Goal: Information Seeking & Learning: Learn about a topic

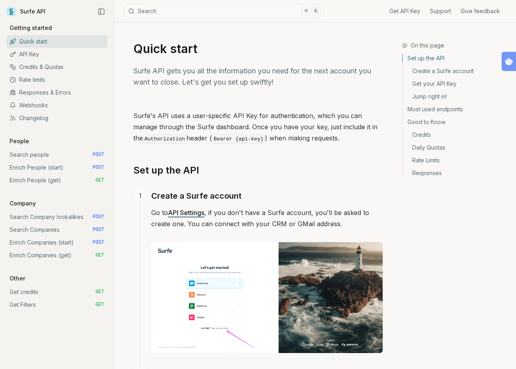
click at [437, 12] on link "Support" at bounding box center [440, 11] width 21 height 8
click at [48, 50] on link "API Key" at bounding box center [56, 54] width 101 height 13
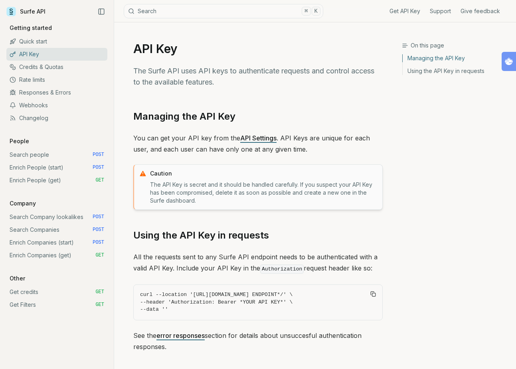
click at [34, 155] on link "Search people POST" at bounding box center [56, 154] width 101 height 13
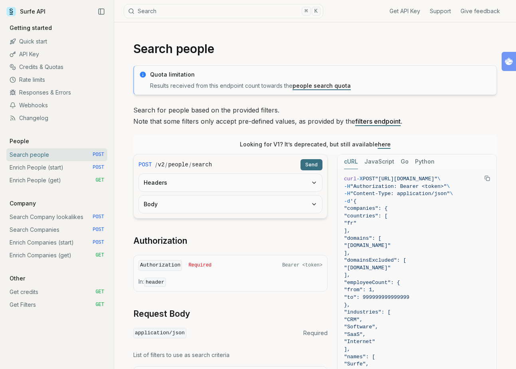
click at [38, 166] on link "Enrich People (start) POST" at bounding box center [56, 167] width 101 height 13
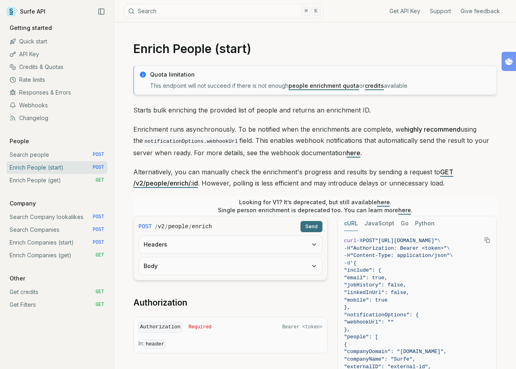
click at [38, 174] on link "Enrich People (get) GET" at bounding box center [56, 180] width 101 height 13
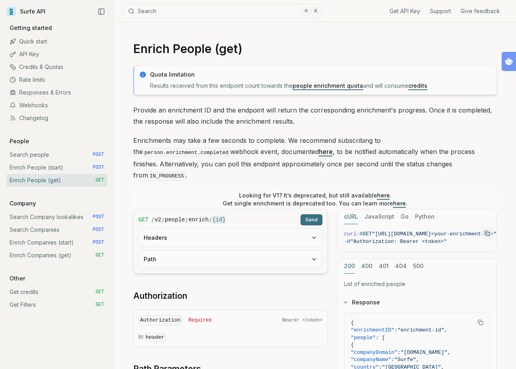
click at [51, 91] on link "Responses & Errors" at bounding box center [56, 92] width 101 height 13
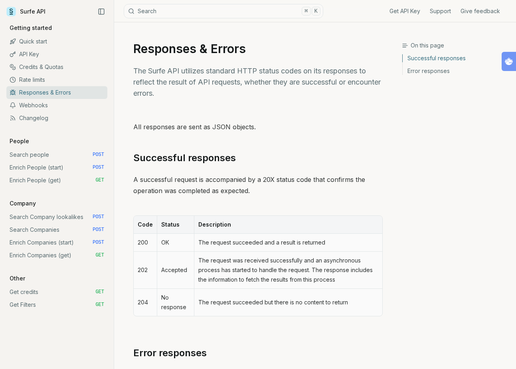
click at [44, 108] on link "Webhooks" at bounding box center [56, 105] width 101 height 13
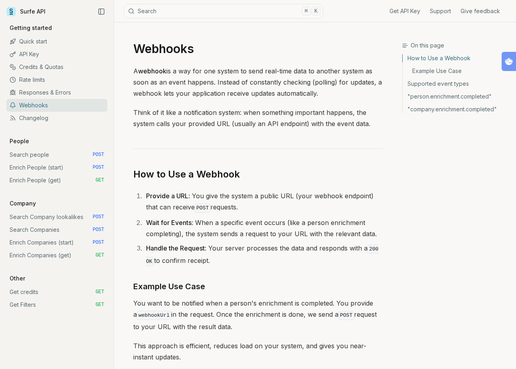
click at [42, 119] on link "Changelog" at bounding box center [56, 118] width 101 height 13
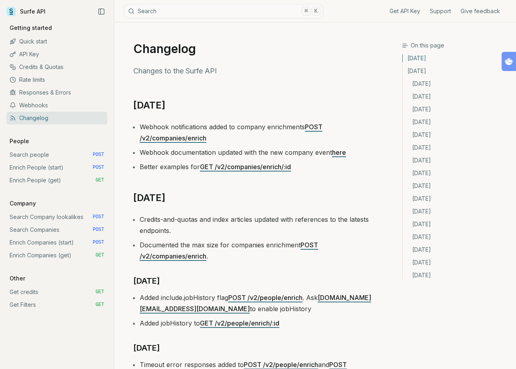
click at [36, 39] on link "Quick start" at bounding box center [56, 41] width 101 height 13
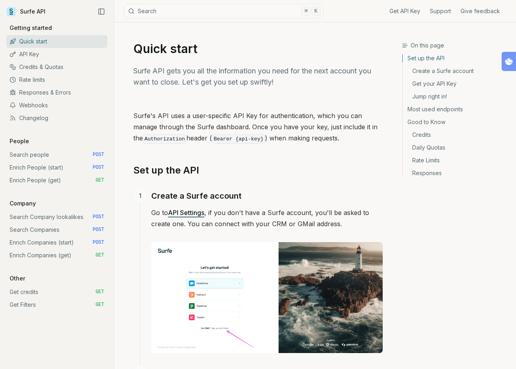
click at [12, 14] on icon at bounding box center [11, 14] width 3 height 1
click at [180, 214] on link "API Settings" at bounding box center [186, 213] width 36 height 8
